Goal: Find specific page/section: Find specific page/section

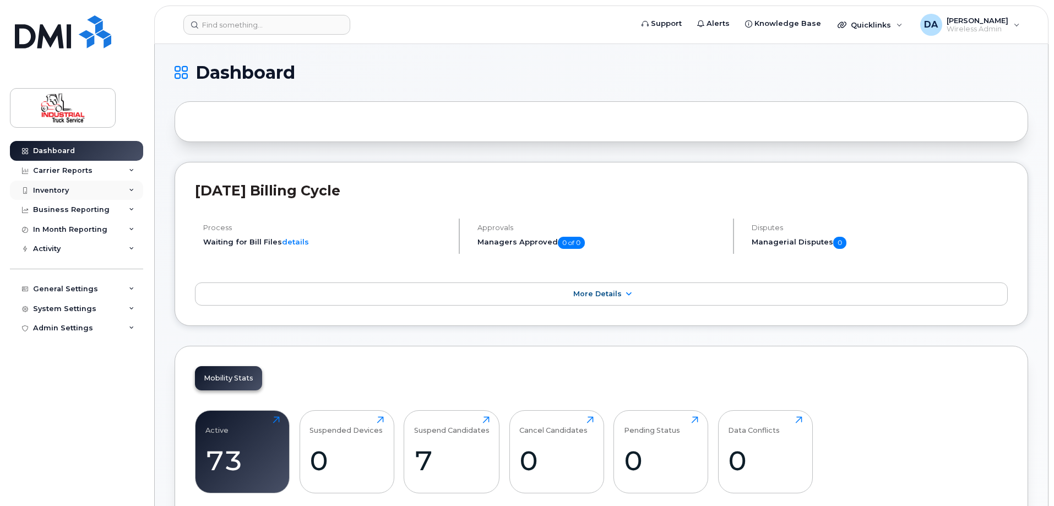
click at [39, 191] on div "Inventory" at bounding box center [51, 190] width 36 height 9
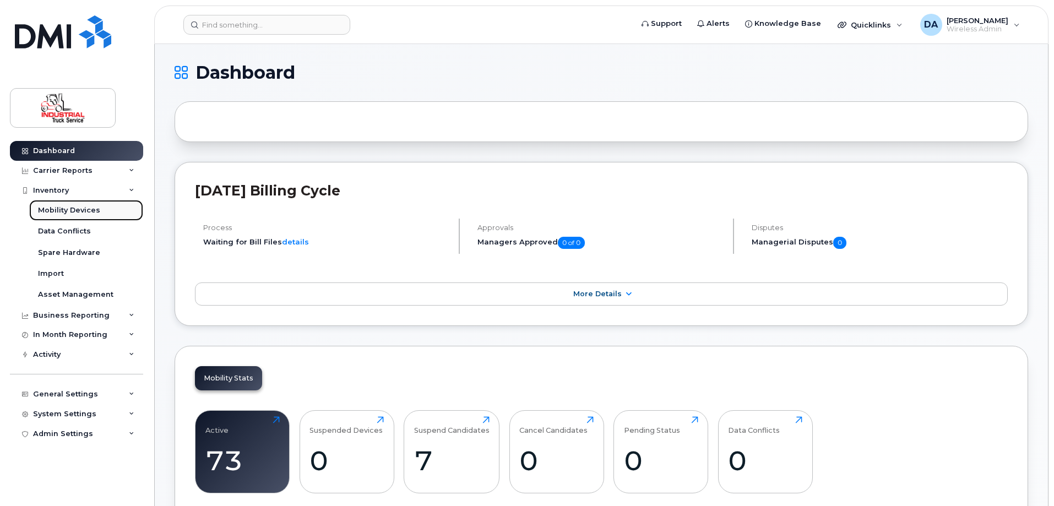
click at [46, 211] on div "Mobility Devices" at bounding box center [69, 210] width 62 height 10
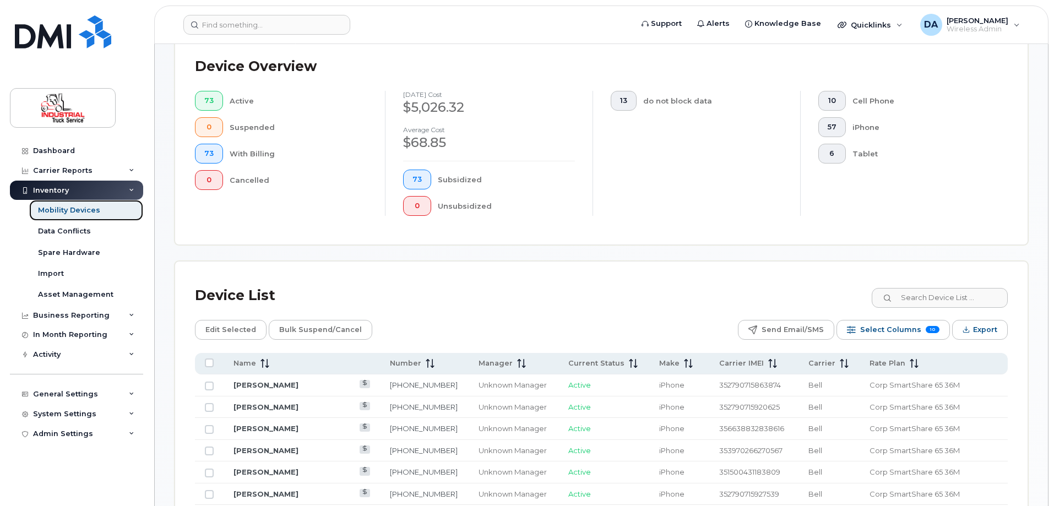
scroll to position [275, 0]
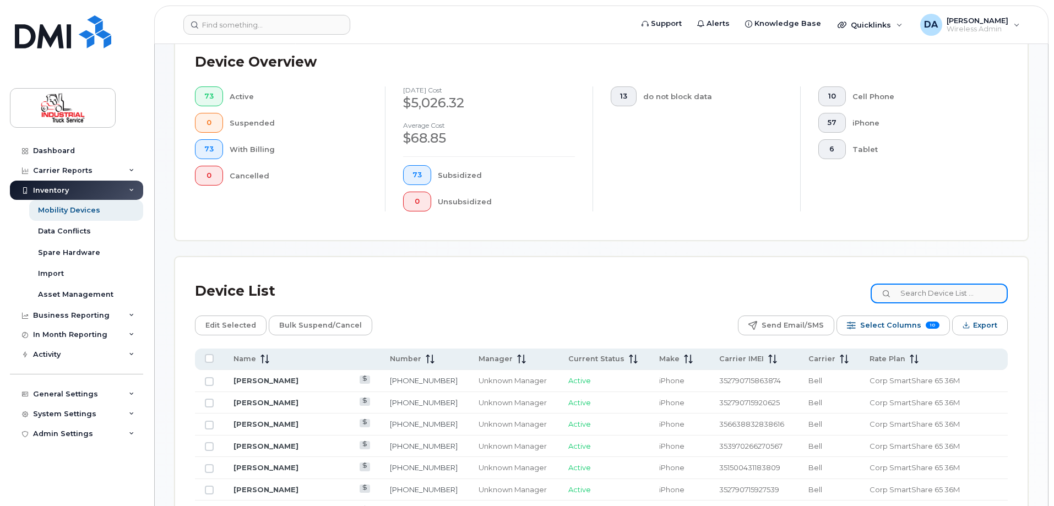
click at [941, 286] on input at bounding box center [939, 294] width 137 height 20
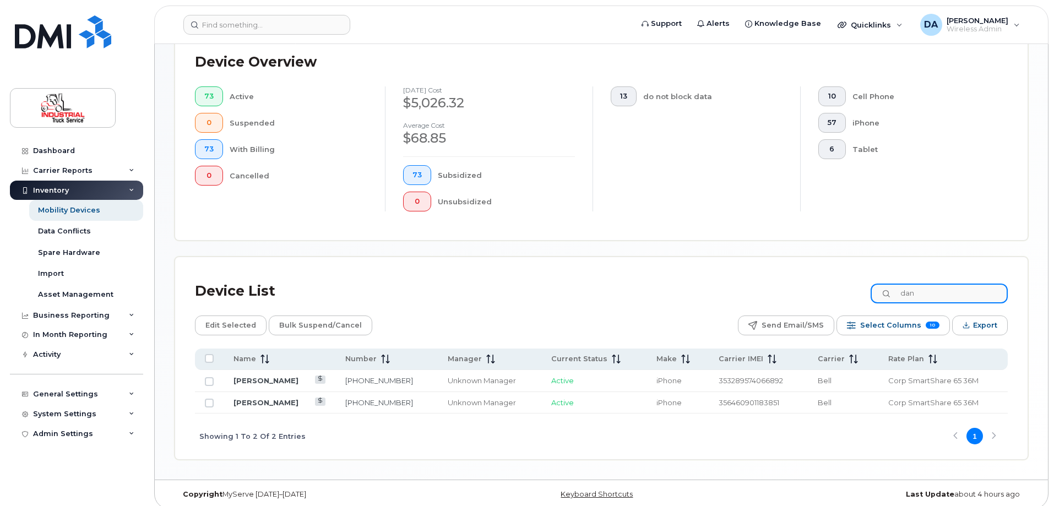
scroll to position [275, 0]
type input "dan"
click at [266, 377] on link "[PERSON_NAME]" at bounding box center [265, 381] width 65 height 9
